Goal: Task Accomplishment & Management: Complete application form

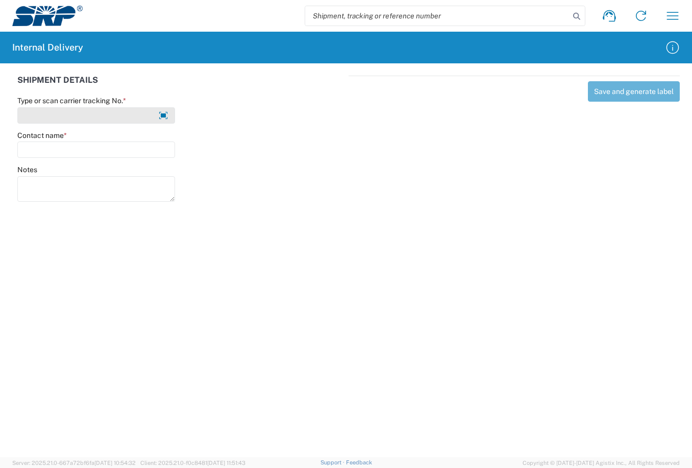
click at [96, 117] on input "Type or scan carrier tracking No. *" at bounding box center [96, 115] width 158 height 16
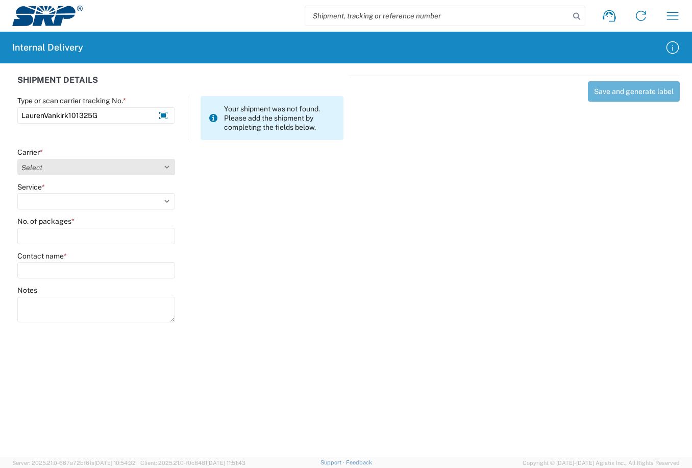
type input "LaurenVankirk101325G"
click at [163, 165] on select "Select Amazon Logistics ATI Trucking BC Dimerco Logistics Empire Southwest FedE…" at bounding box center [96, 167] width 158 height 16
select select "18713"
click at [17, 159] on select "Select Amazon Logistics ATI Trucking BC Dimerco Logistics Empire Southwest FedE…" at bounding box center [96, 167] width 158 height 16
click at [163, 201] on select "Select Ground Inter-Office" at bounding box center [96, 201] width 158 height 16
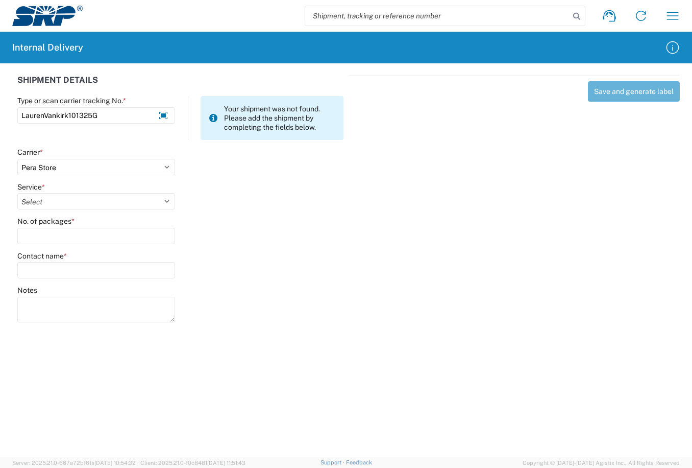
select select "35763"
click at [17, 193] on select "Select Ground Inter-Office" at bounding box center [96, 201] width 158 height 16
click at [68, 238] on input "No. of packages *" at bounding box center [96, 236] width 158 height 16
type input "1"
click at [68, 265] on input "Contact name *" at bounding box center [96, 270] width 158 height 16
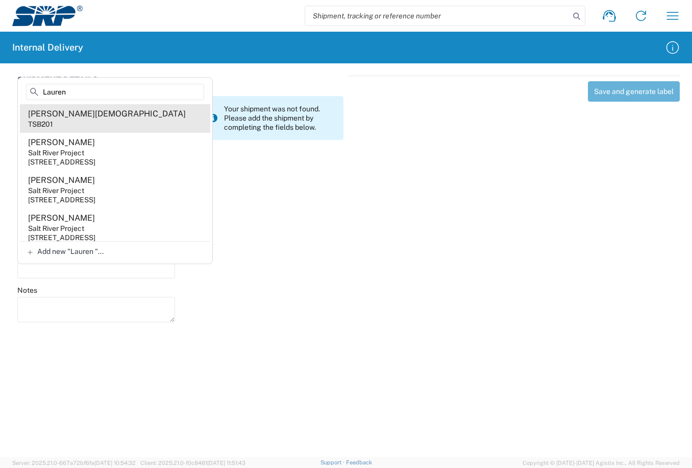
type input "Lauren"
click at [60, 124] on agx-address-suggestion-item "Lauren Vankirk TSB201" at bounding box center [115, 118] width 190 height 29
type input "Lauren Vankirk"
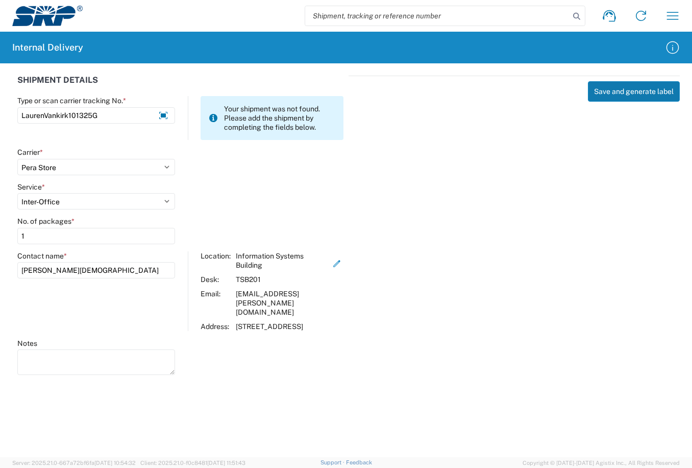
click at [609, 91] on button "Save and generate label" at bounding box center [634, 91] width 92 height 20
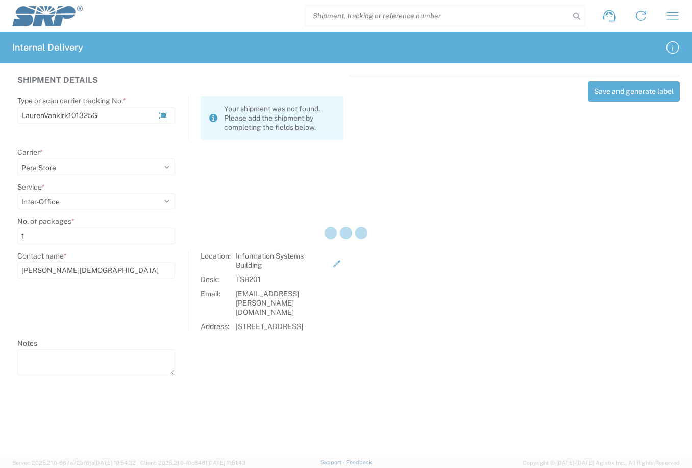
select select
